Goal: Information Seeking & Learning: Learn about a topic

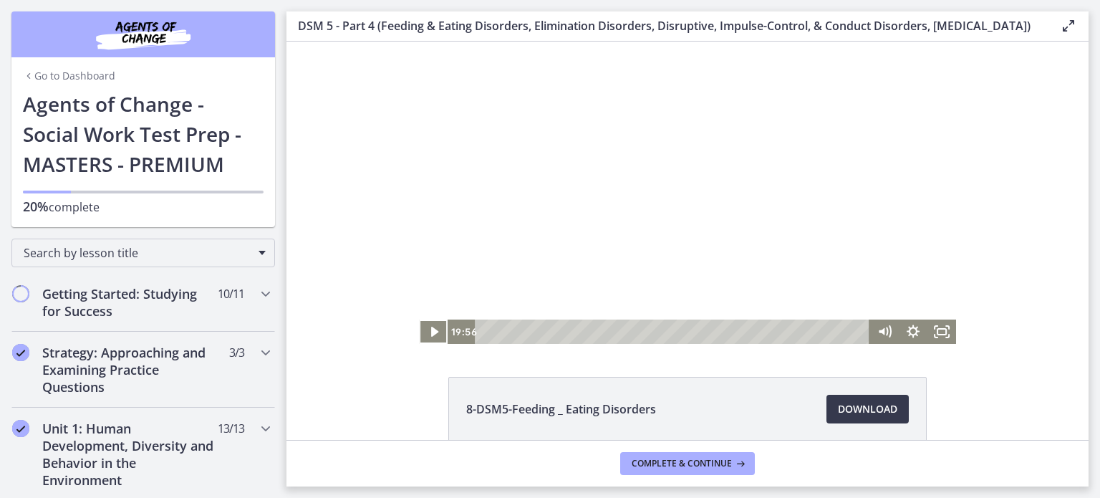
scroll to position [1557, 0]
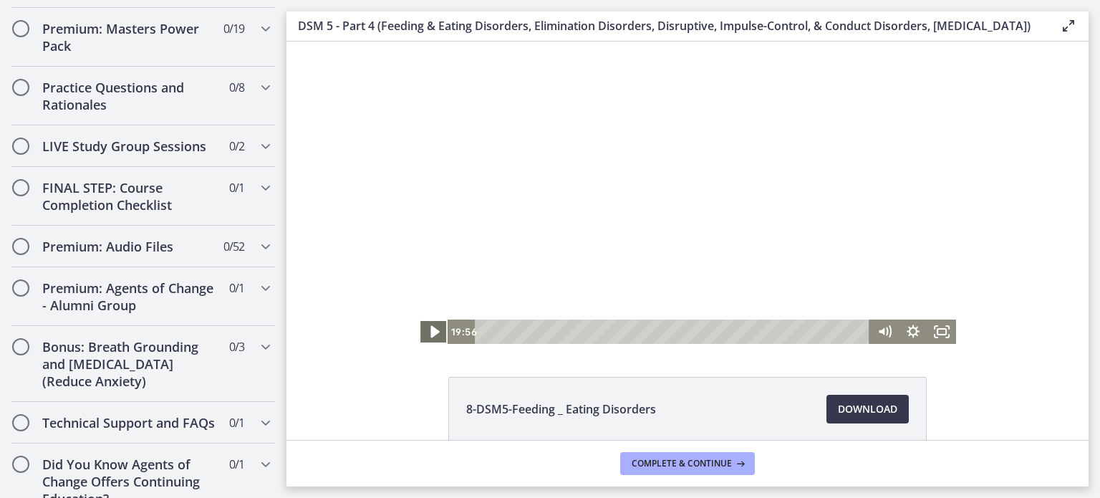
click at [429, 335] on icon "Play Video" at bounding box center [435, 331] width 34 height 29
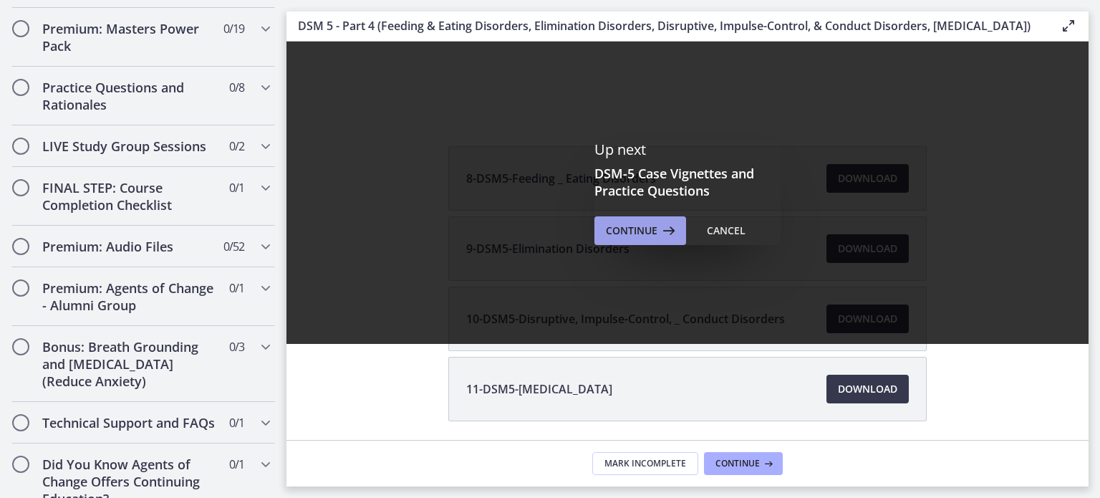
click at [625, 239] on span "Continue" at bounding box center [632, 230] width 52 height 17
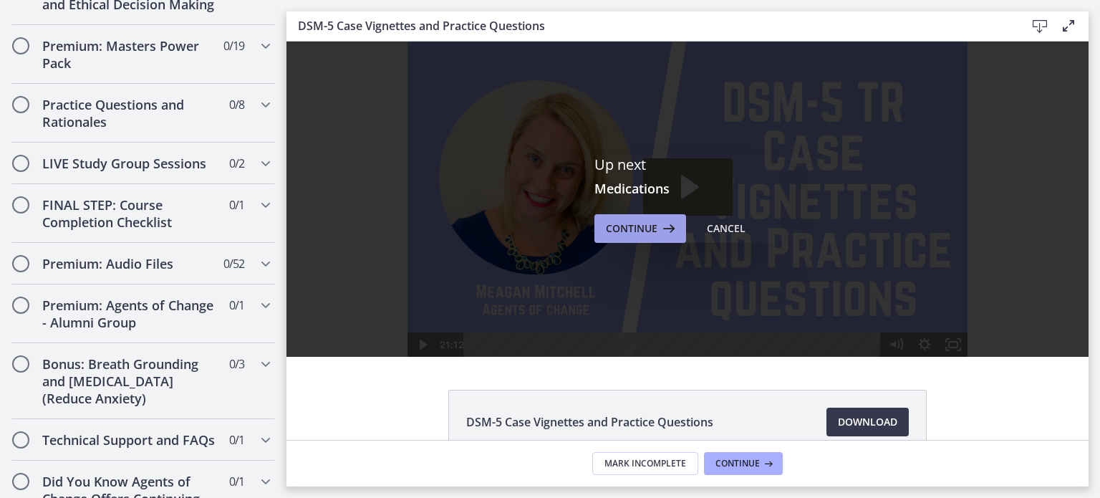
click at [630, 225] on span "Continue" at bounding box center [632, 228] width 52 height 17
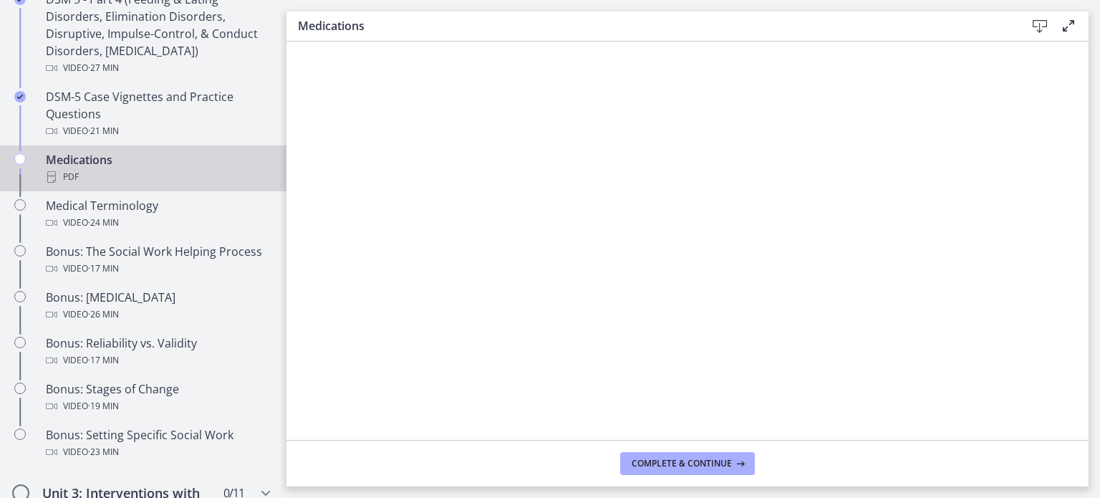
scroll to position [960, 0]
click at [662, 461] on span "Complete & continue" at bounding box center [682, 463] width 100 height 11
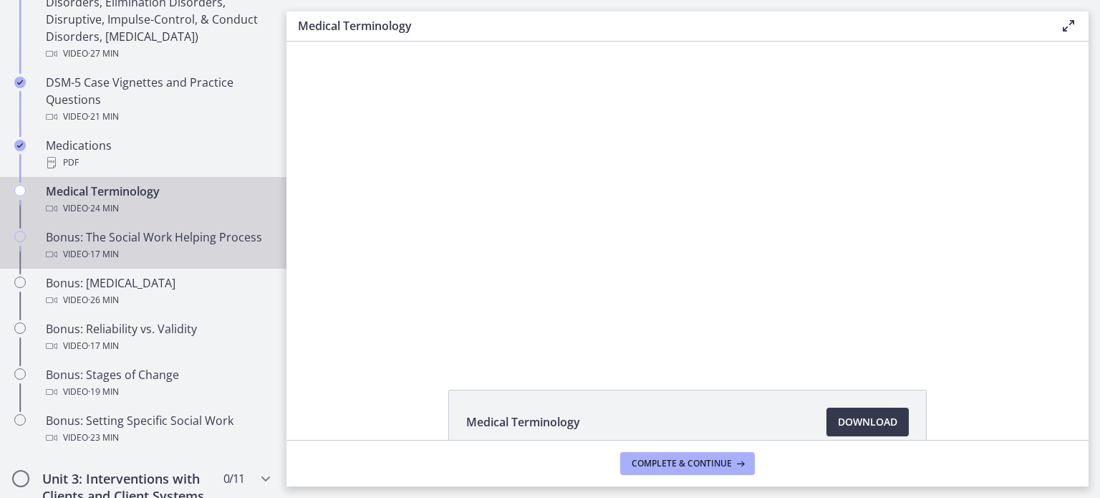
scroll to position [973, 0]
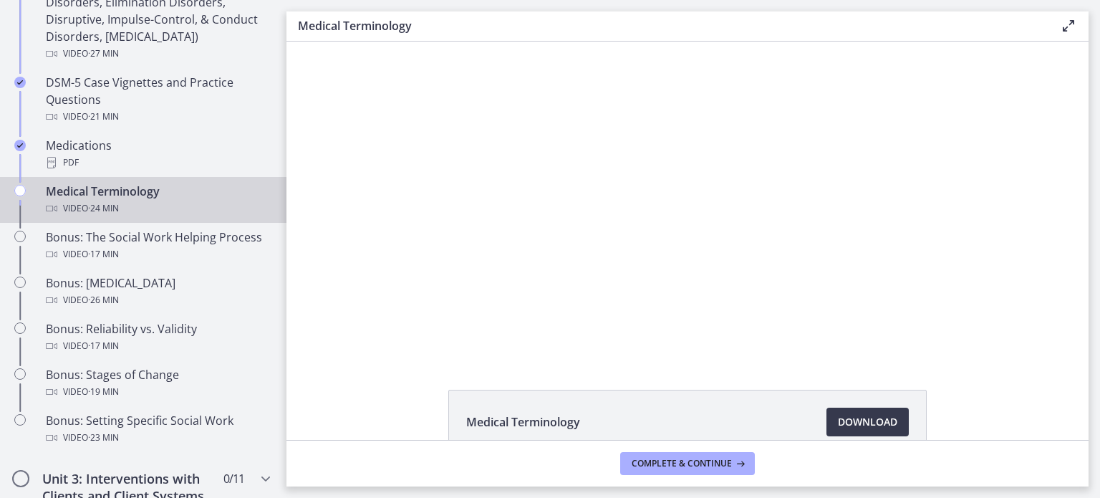
click at [888, 90] on div at bounding box center [688, 199] width 560 height 315
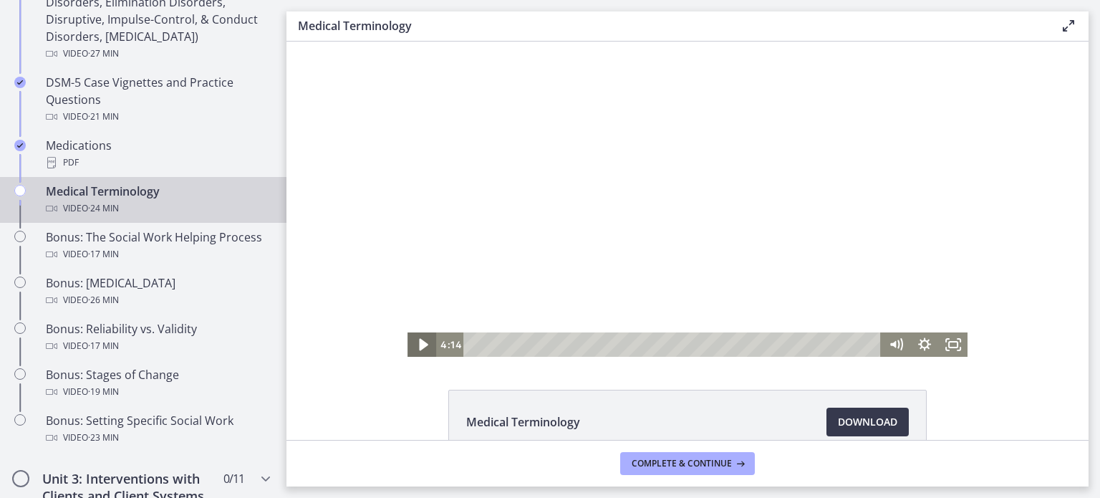
click at [419, 346] on icon "Play Video" at bounding box center [423, 345] width 9 height 12
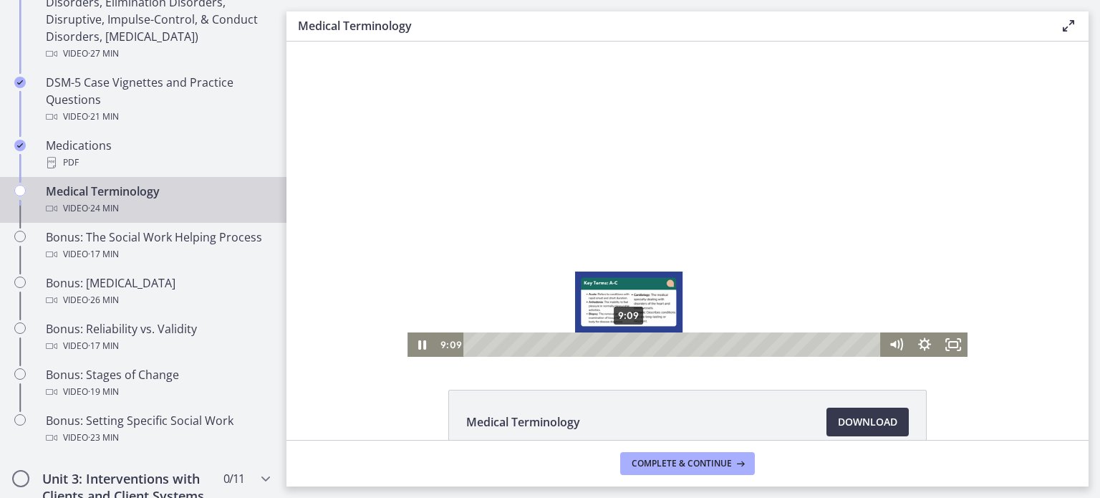
click at [624, 344] on div "9:09" at bounding box center [674, 344] width 400 height 24
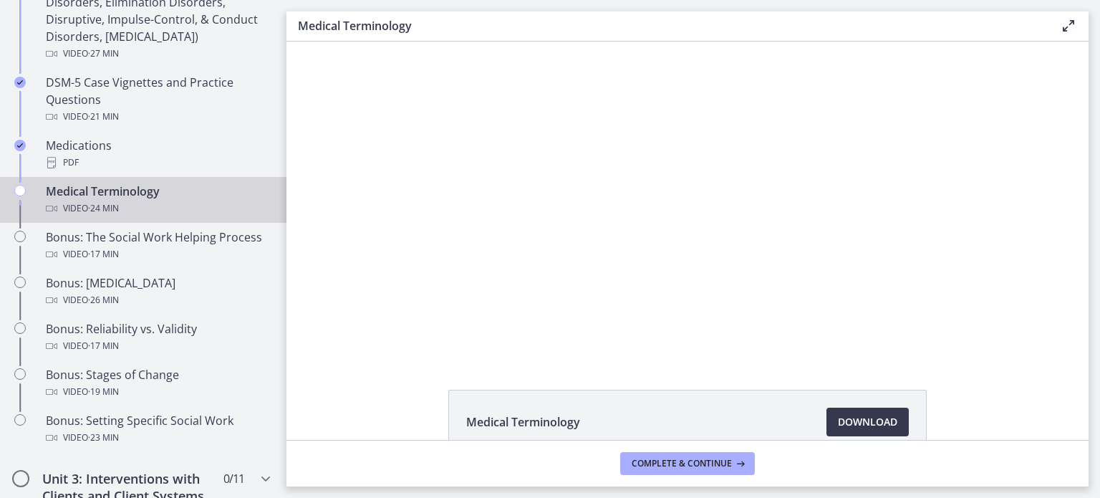
click at [534, 466] on footer "Complete & continue" at bounding box center [688, 463] width 802 height 47
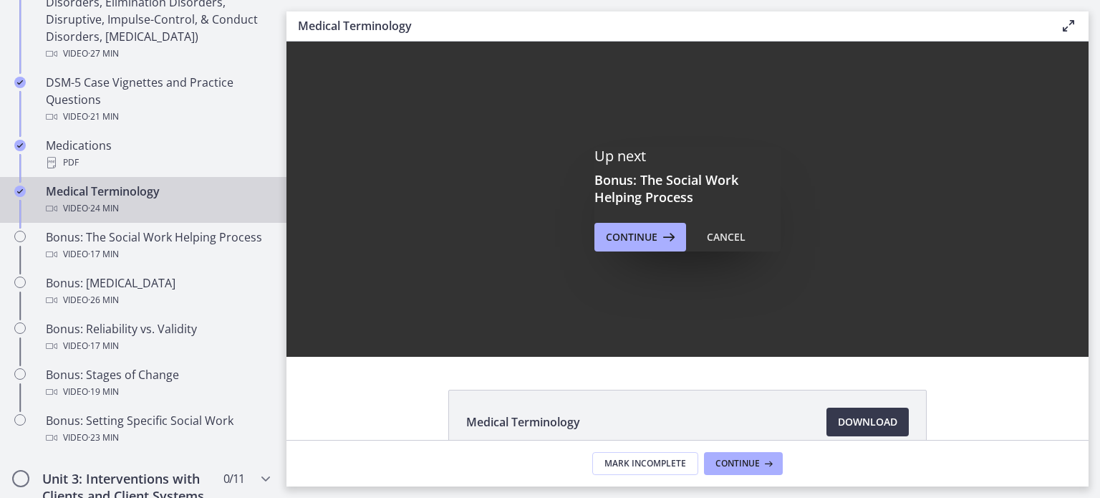
scroll to position [0, 0]
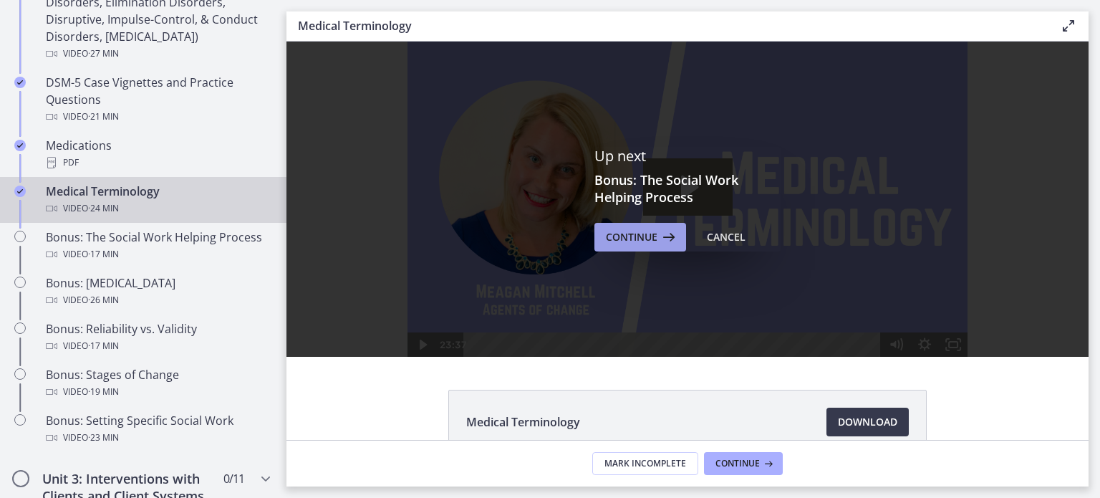
click at [635, 247] on button "Continue" at bounding box center [641, 237] width 92 height 29
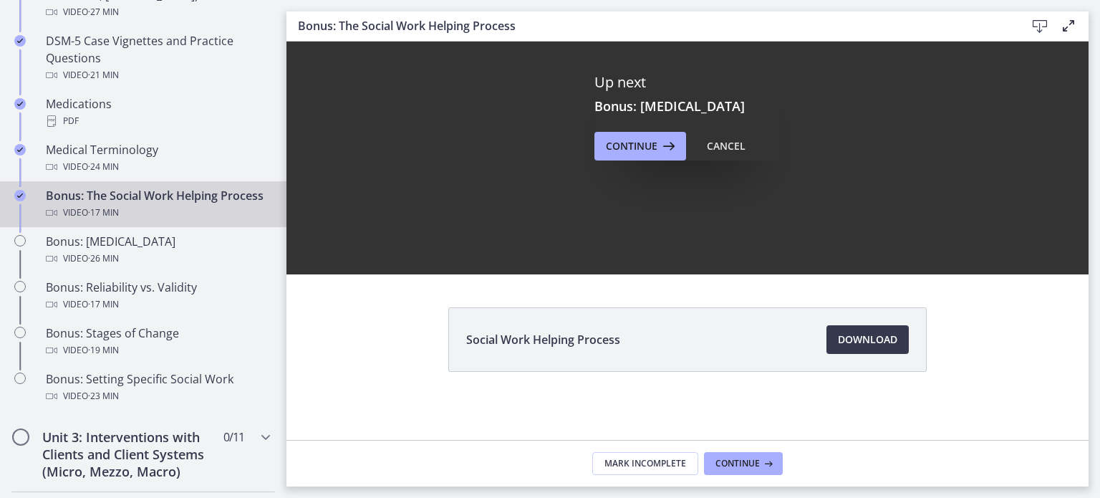
scroll to position [1016, 0]
click at [107, 213] on div "Bonus: The Social Work Helping Process Video · 17 min" at bounding box center [158, 203] width 224 height 34
click at [148, 208] on div "Bonus: The Social Work Helping Process Video · 17 min" at bounding box center [158, 203] width 224 height 34
click at [853, 335] on span "Download Opens in a new window" at bounding box center [867, 339] width 59 height 17
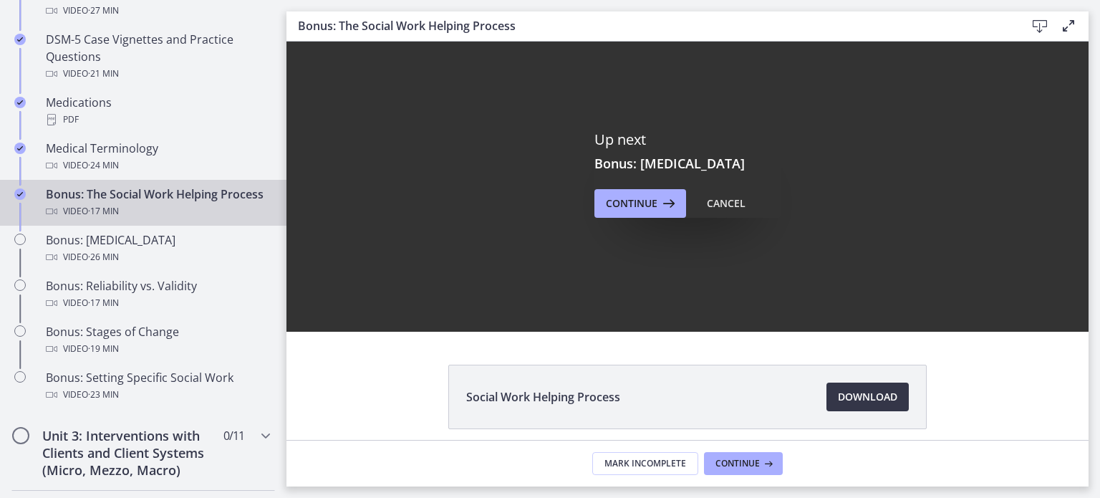
scroll to position [0, 0]
